Goal: Find specific page/section: Find specific page/section

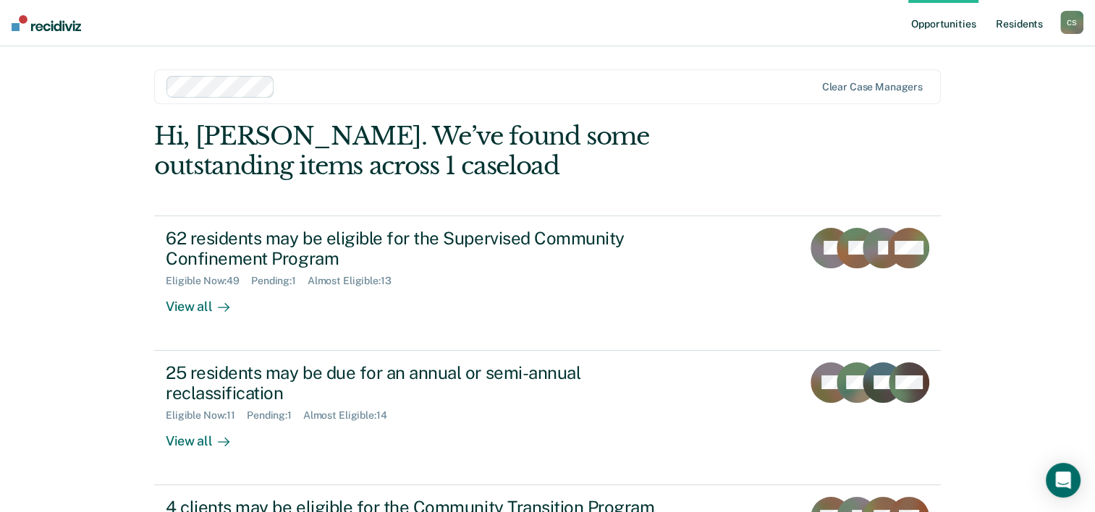
click at [1005, 27] on link "Resident s" at bounding box center [1019, 23] width 53 height 46
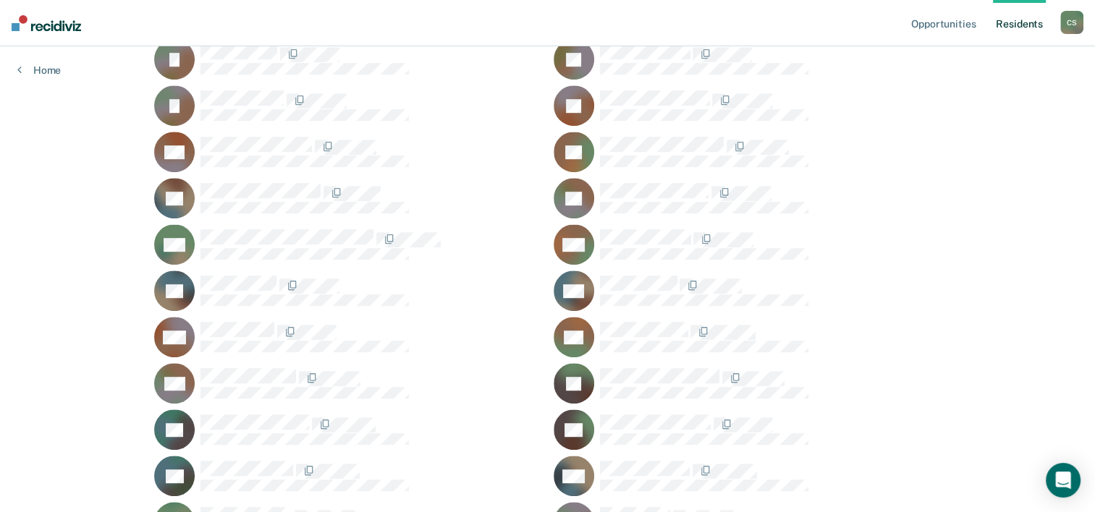
scroll to position [869, 0]
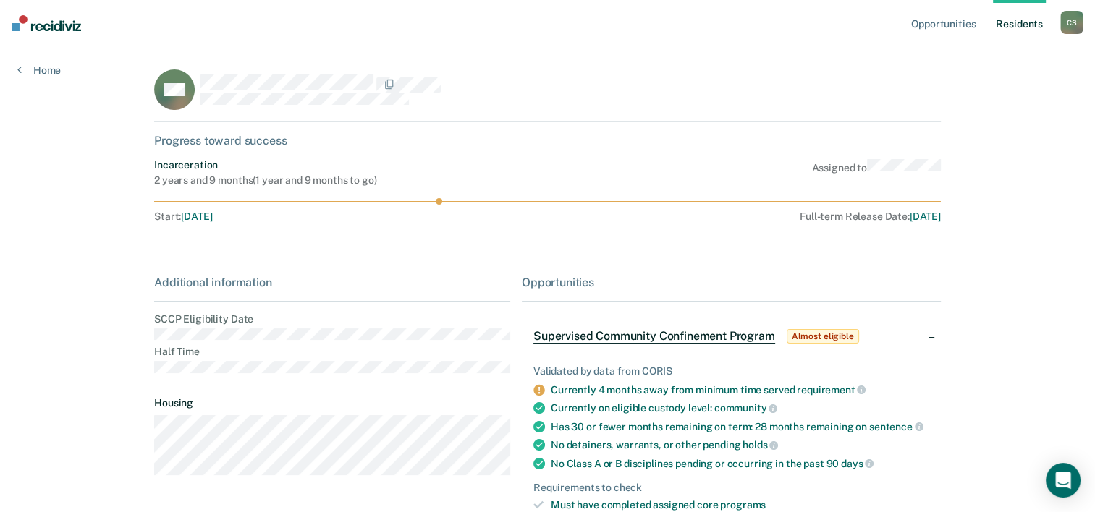
click at [653, 339] on span "Supervised Community Confinement Program" at bounding box center [654, 336] width 242 height 14
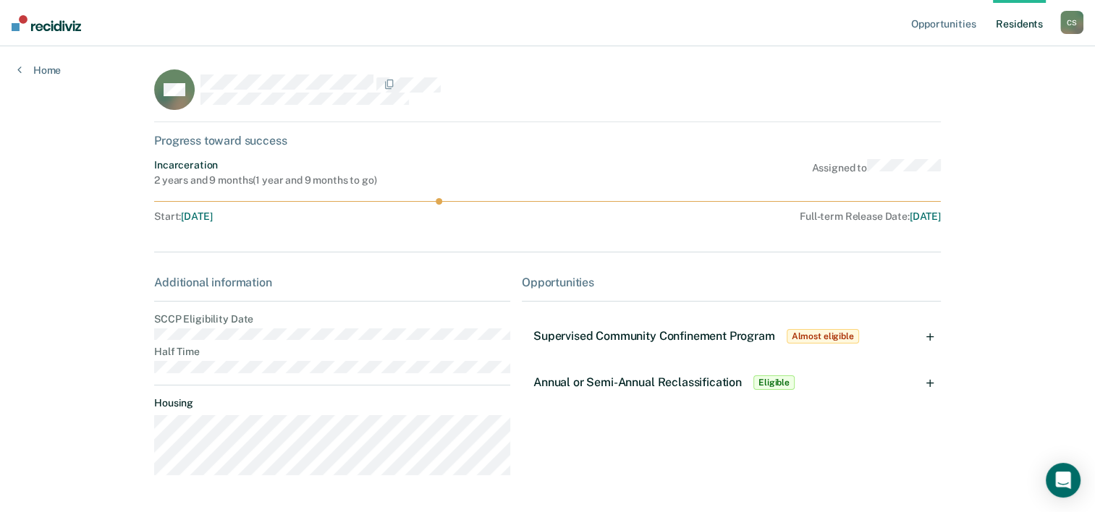
click at [653, 339] on span "Supervised Community Confinement Program" at bounding box center [654, 336] width 242 height 14
